Goal: Task Accomplishment & Management: Use online tool/utility

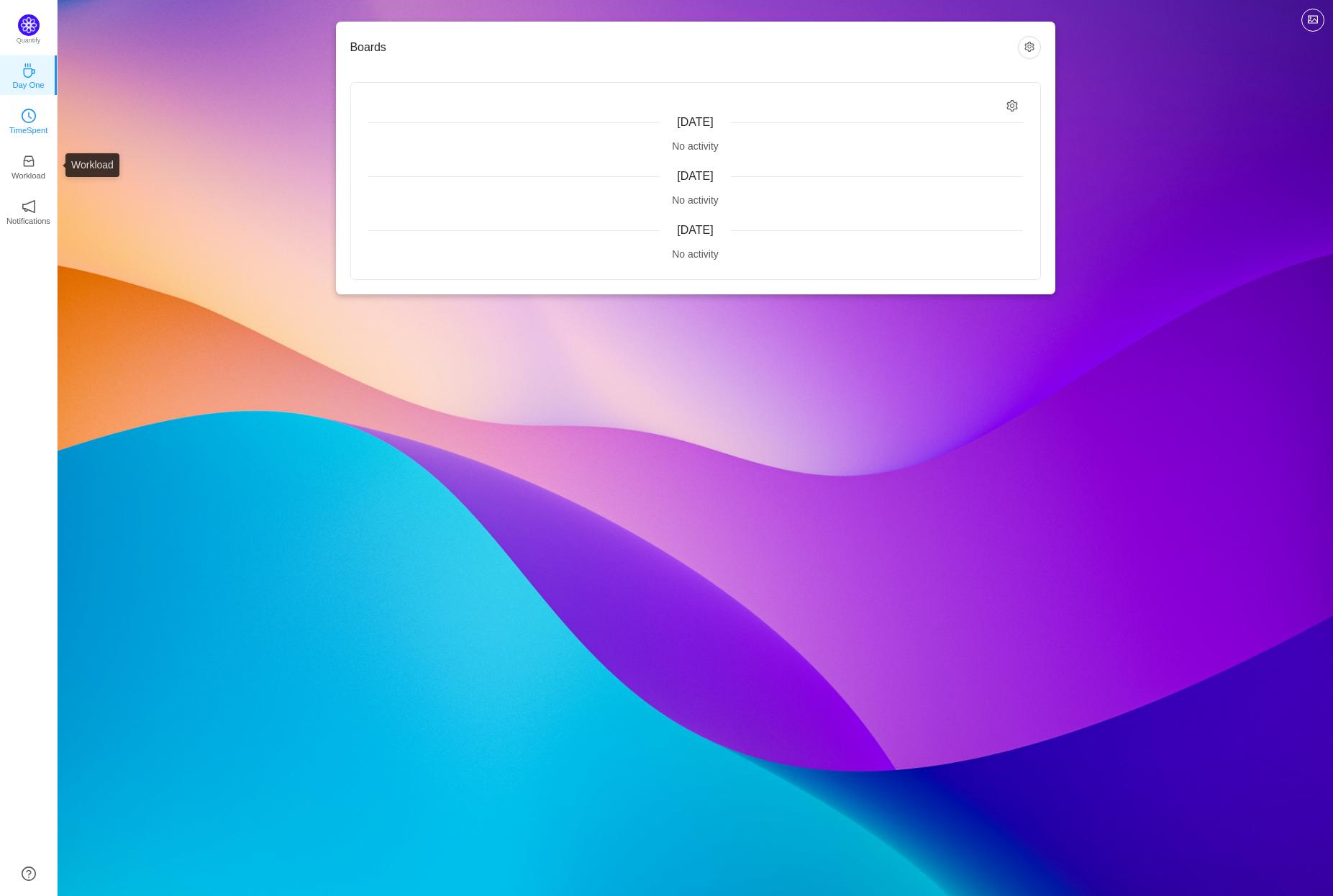
click at [25, 119] on icon "icon: clock-circle" at bounding box center [28, 115] width 14 height 14
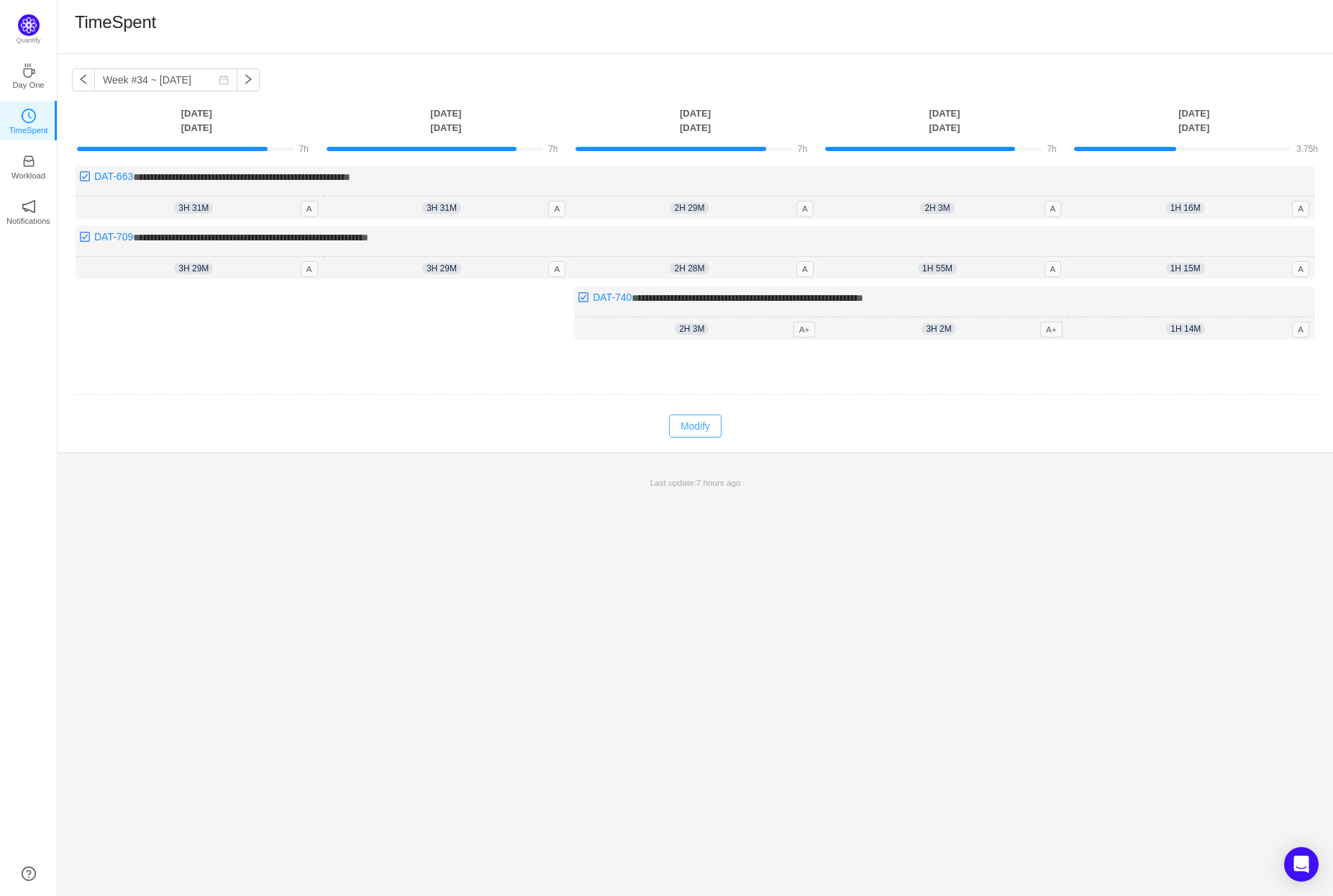
click at [674, 426] on button "Modify" at bounding box center [695, 426] width 53 height 23
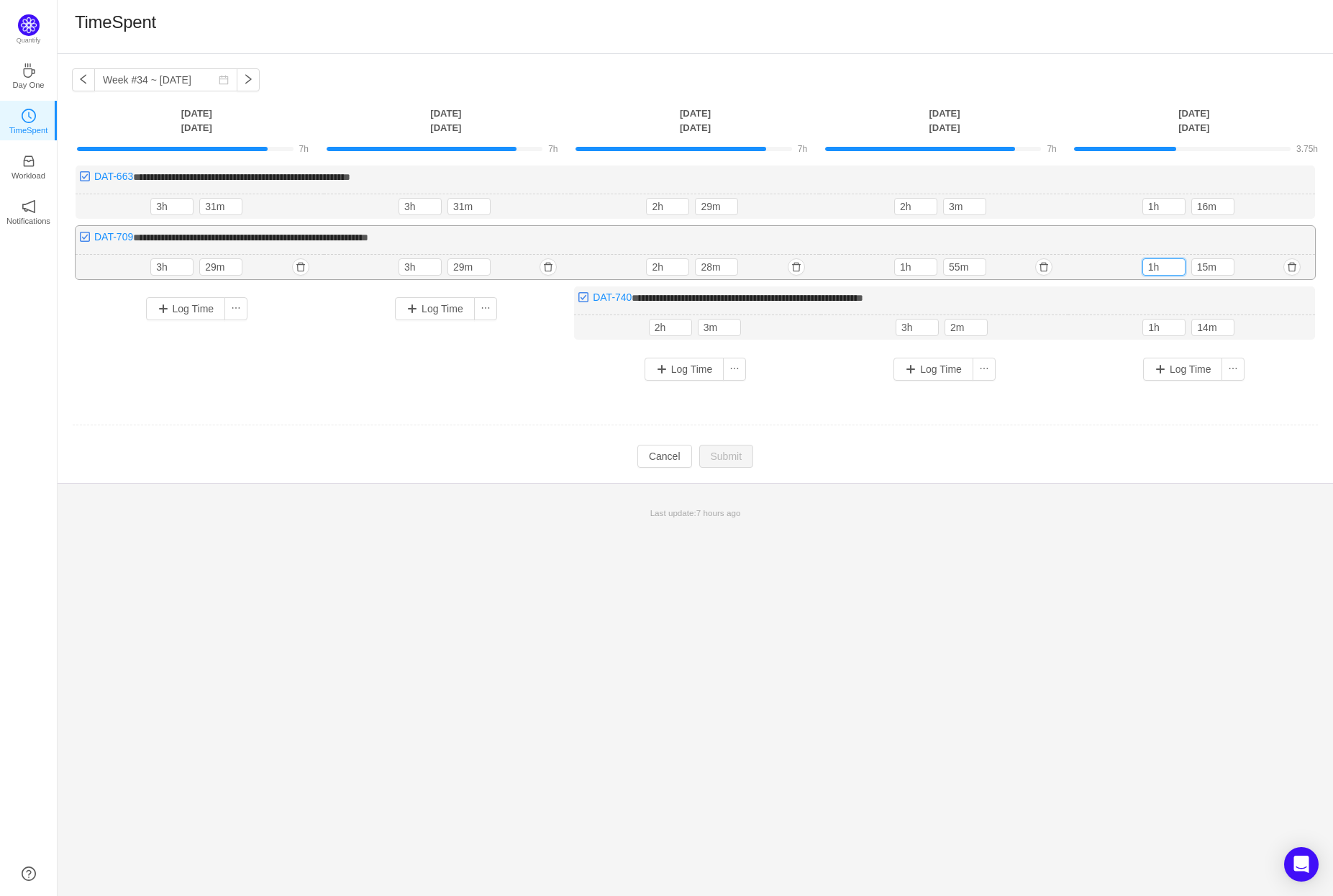
drag, startPoint x: 1151, startPoint y: 263, endPoint x: 1131, endPoint y: 263, distance: 20.0
click at [1131, 263] on div "1h 15m 1h 15m" at bounding box center [1192, 267] width 249 height 25
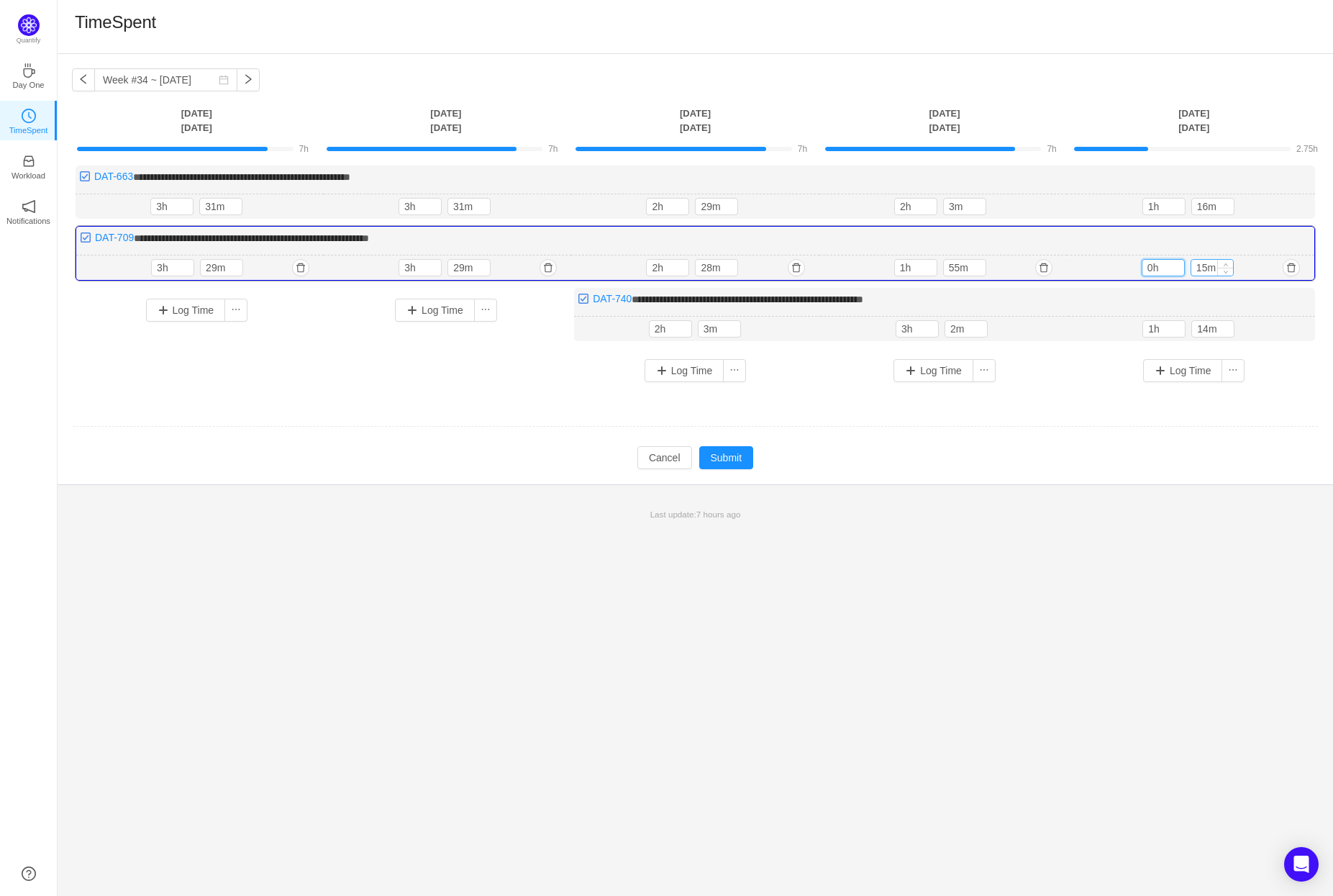
type input "0h"
drag, startPoint x: 1207, startPoint y: 266, endPoint x: 1190, endPoint y: 269, distance: 17.3
click at [1191, 269] on div "15m" at bounding box center [1212, 267] width 43 height 17
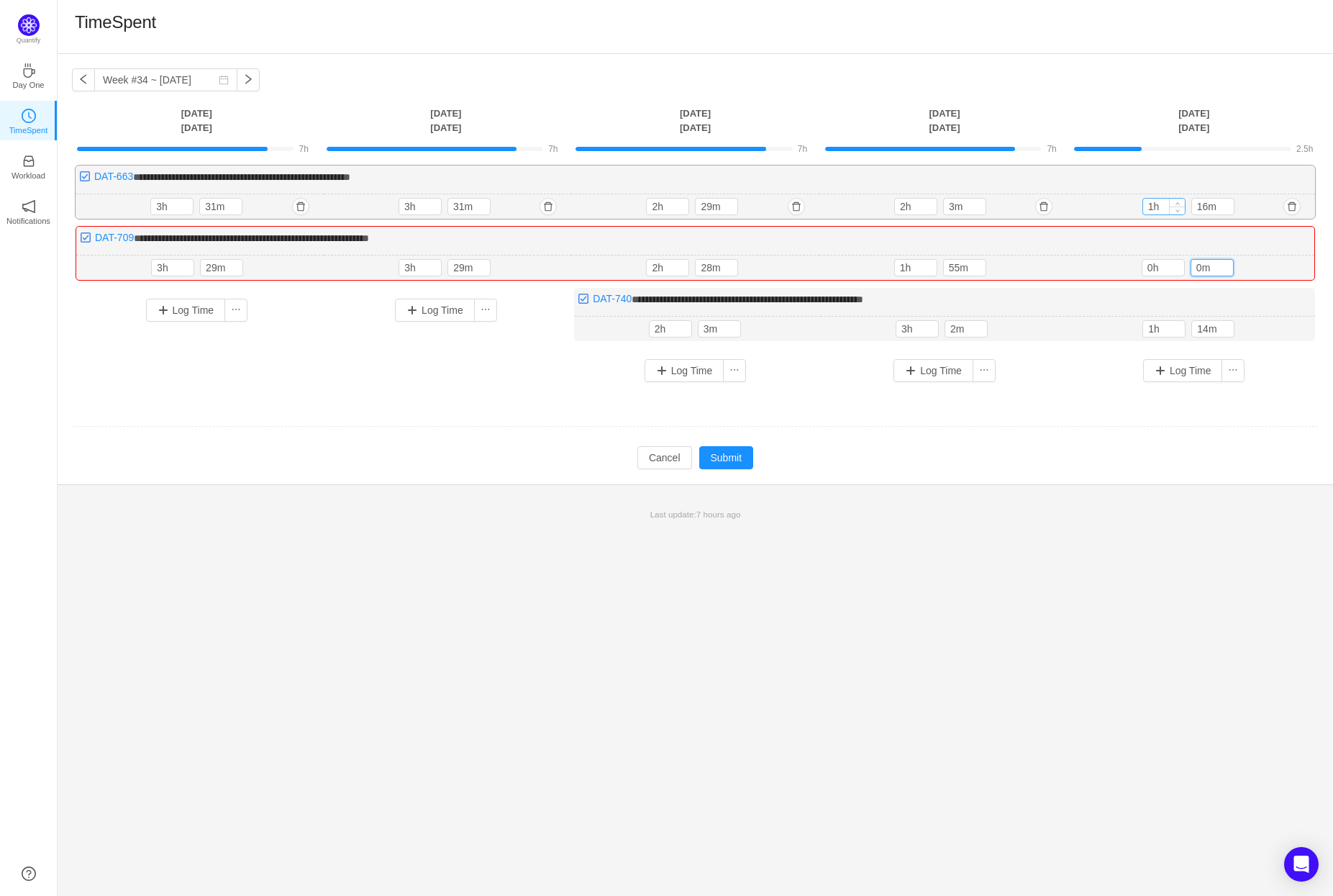
type input "0m"
drag, startPoint x: 1153, startPoint y: 206, endPoint x: 1139, endPoint y: 205, distance: 14.0
click at [1139, 205] on div "1h 16m 0h 16m" at bounding box center [1192, 207] width 249 height 25
type input "0h"
drag, startPoint x: 1207, startPoint y: 202, endPoint x: 1176, endPoint y: 211, distance: 32.3
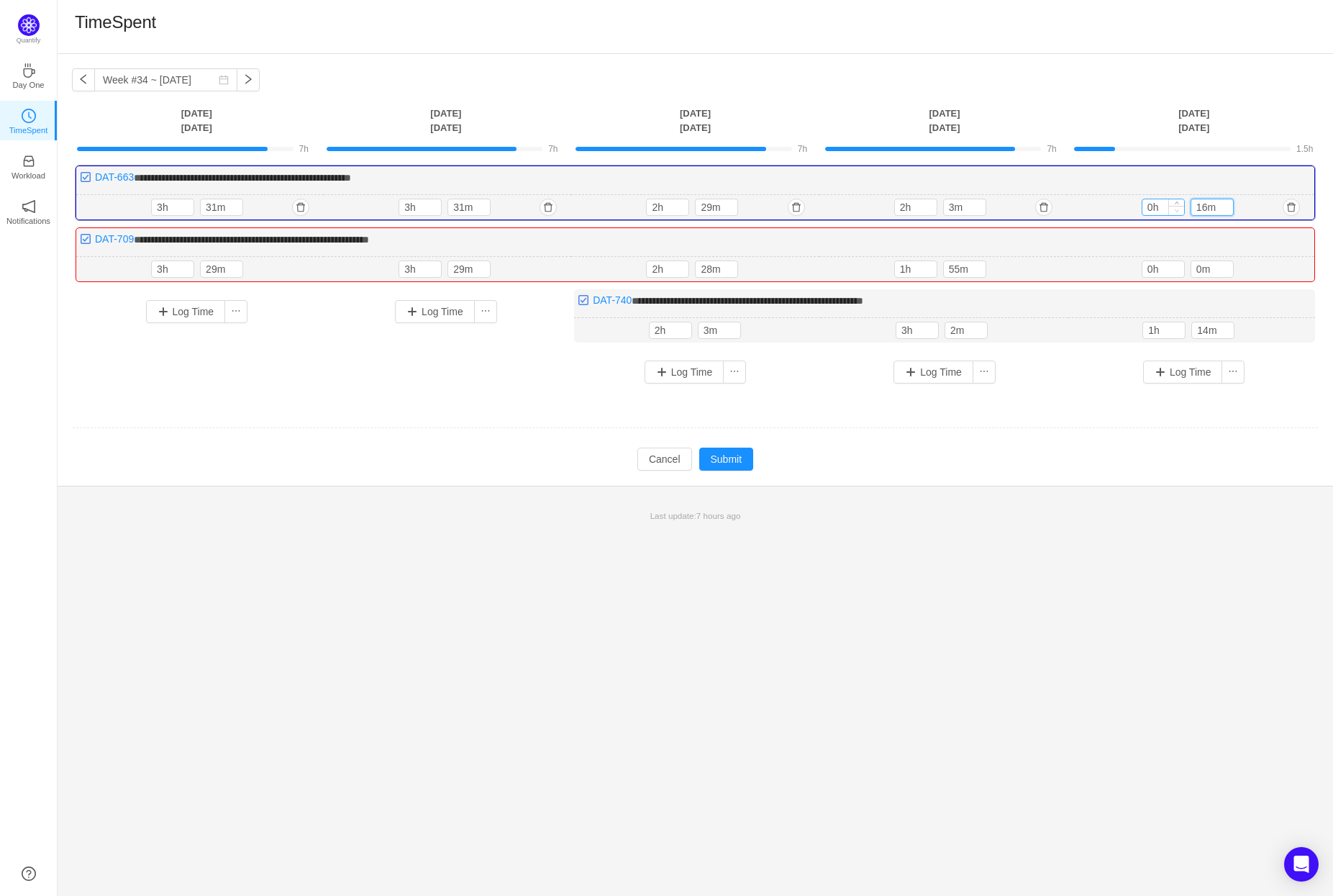
click at [1176, 211] on div "0h 16m" at bounding box center [1190, 207] width 98 height 17
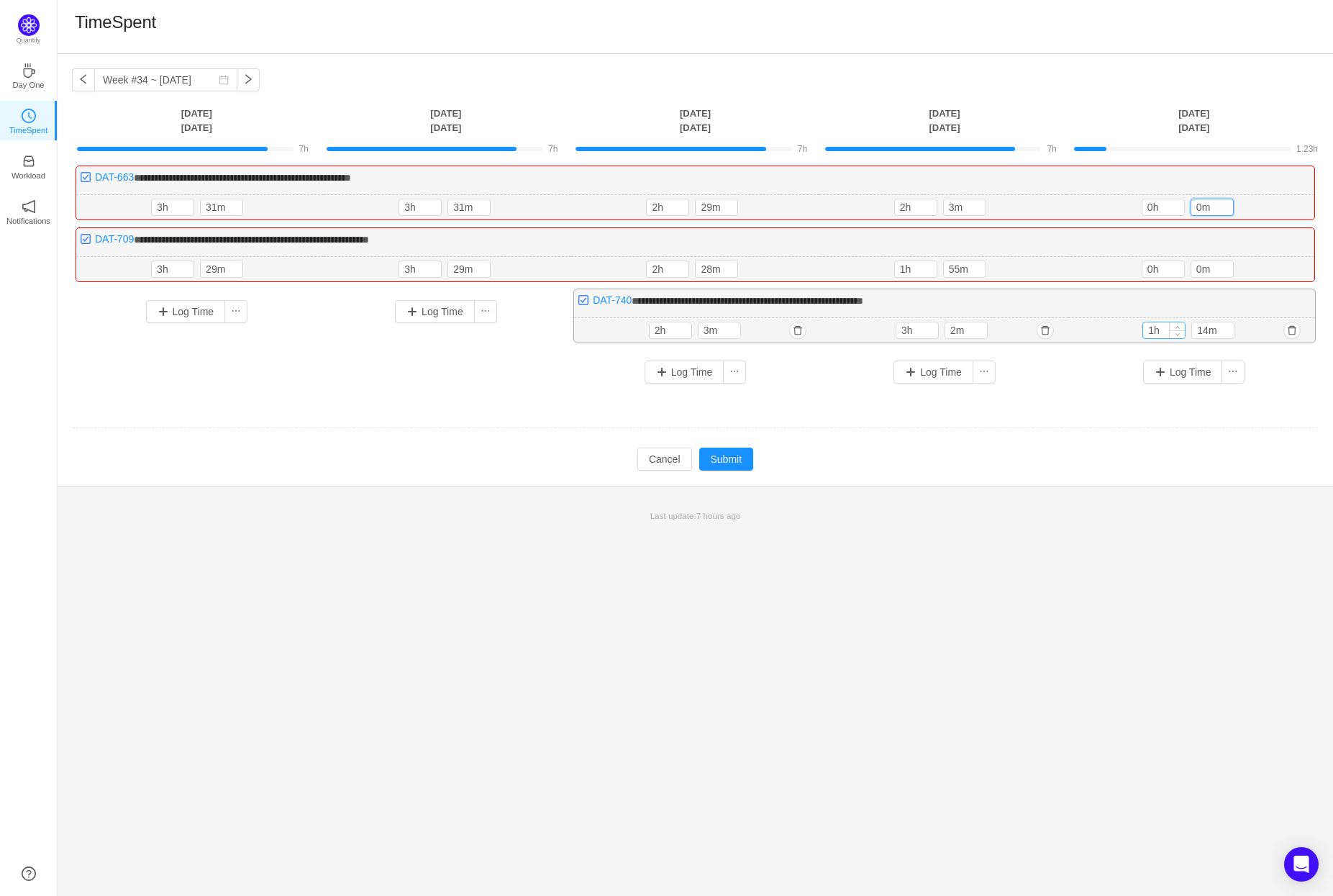
type input "0m"
click at [1150, 326] on input "1h" at bounding box center [1164, 330] width 42 height 16
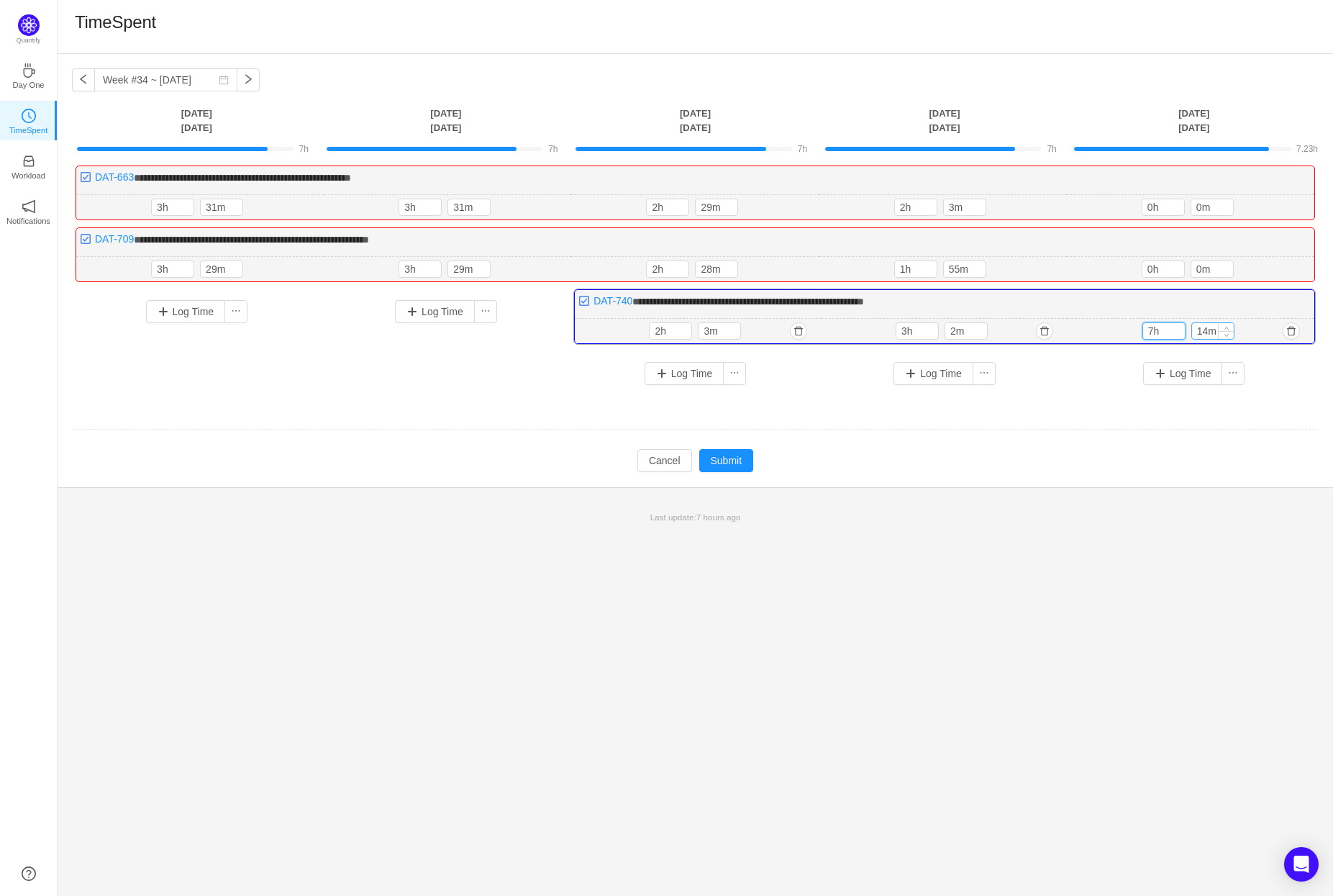
type input "7h"
drag, startPoint x: 1206, startPoint y: 329, endPoint x: 1189, endPoint y: 327, distance: 17.1
click at [1189, 327] on div "7h 14m" at bounding box center [1191, 330] width 98 height 17
type input "0m"
click at [1143, 581] on div "**********" at bounding box center [695, 475] width 1276 height 842
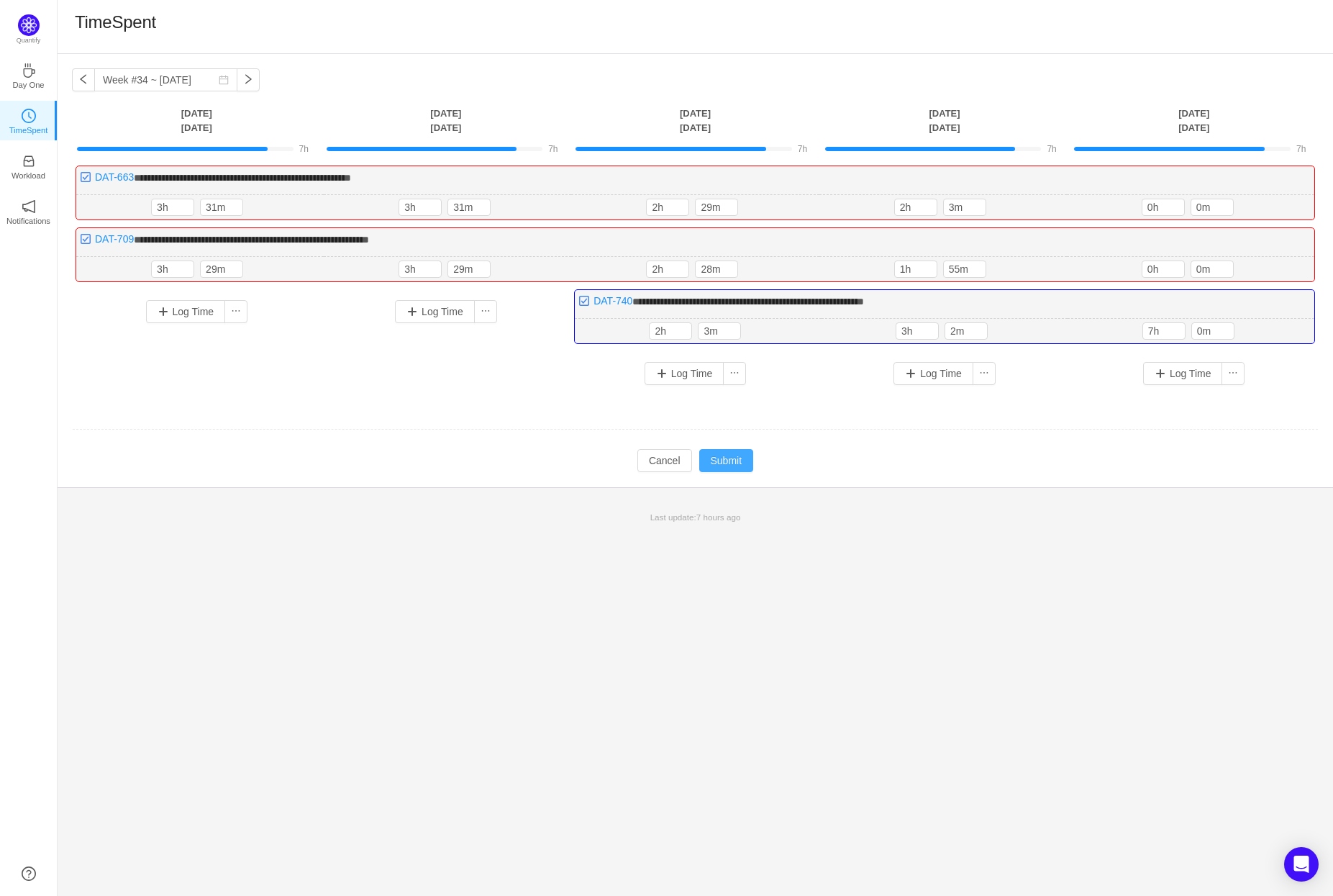
click at [747, 458] on button "Submit" at bounding box center [726, 460] width 54 height 23
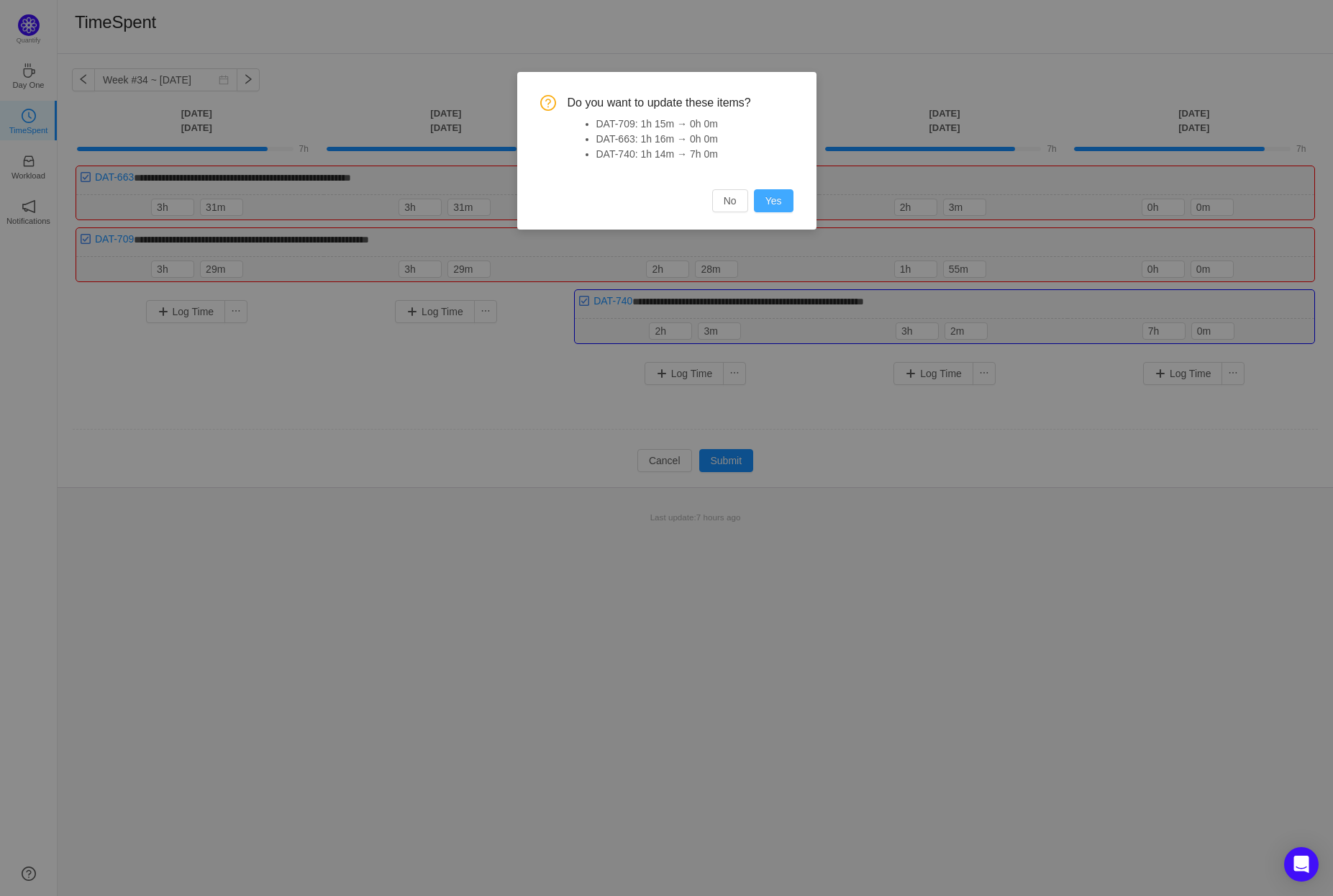
click at [765, 198] on button "Yes" at bounding box center [773, 200] width 39 height 23
